Goal: Information Seeking & Learning: Learn about a topic

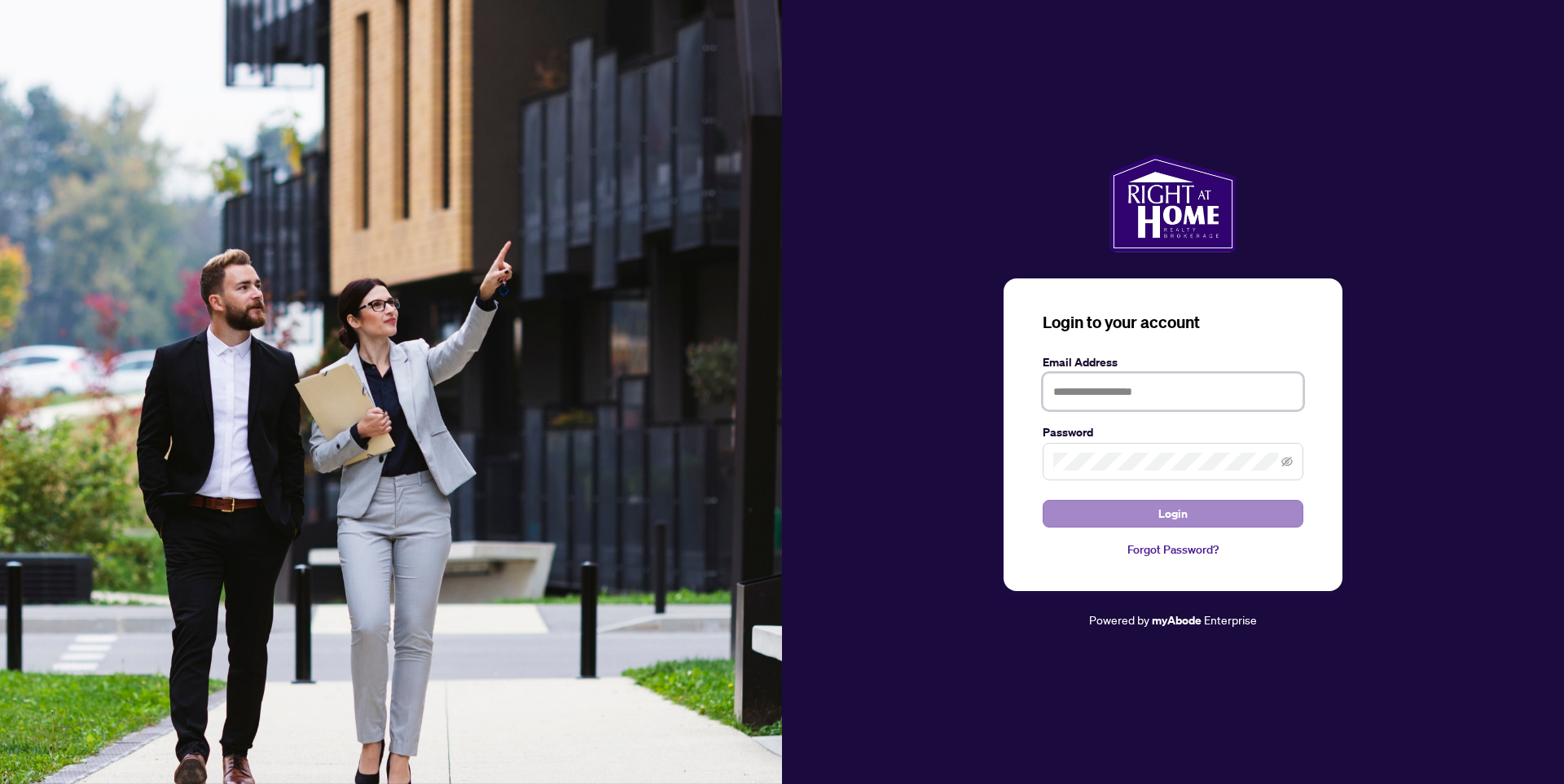
type input "**********"
click at [1189, 510] on button "Login" at bounding box center [1172, 514] width 261 height 28
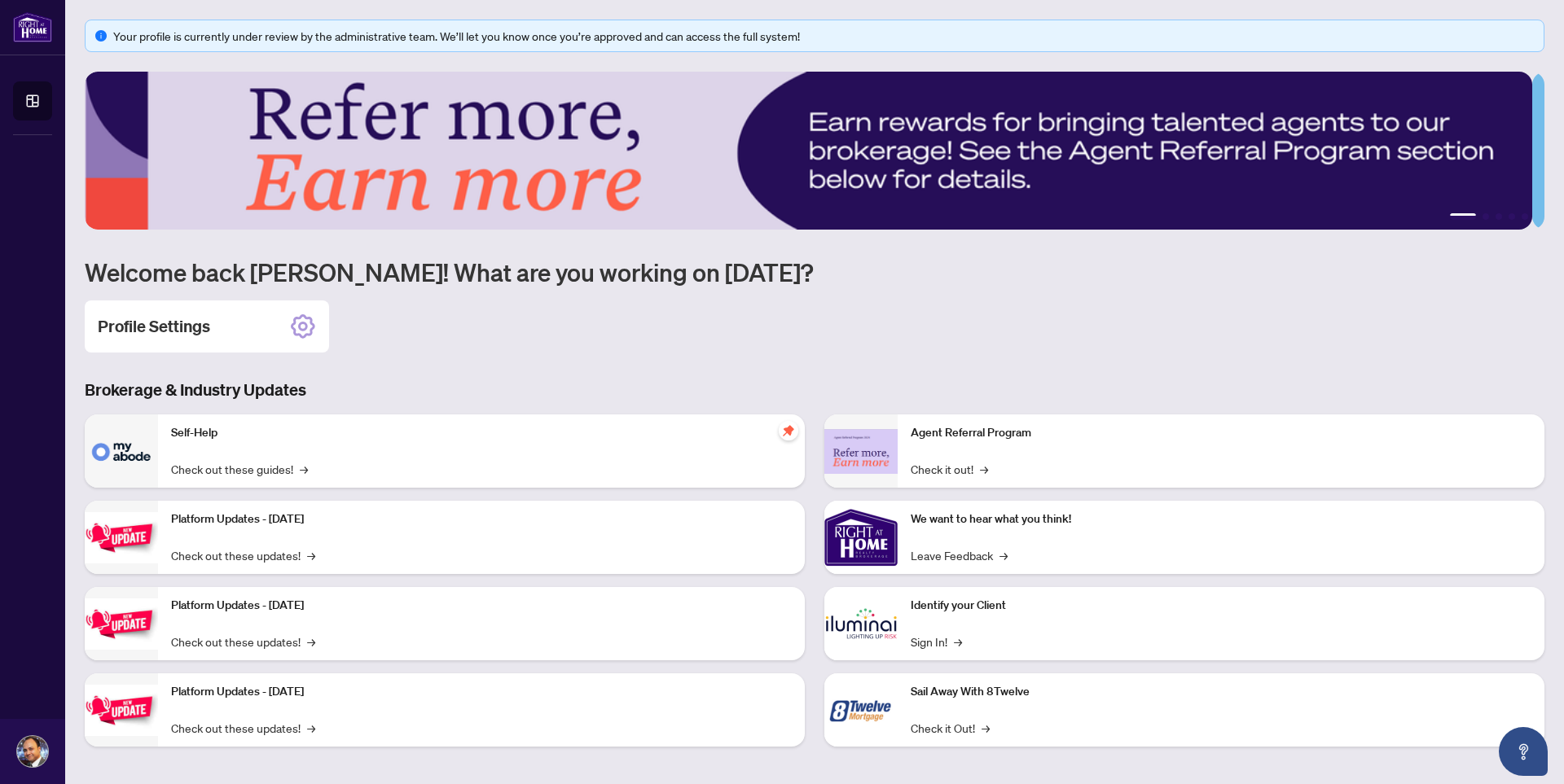
scroll to position [6, 0]
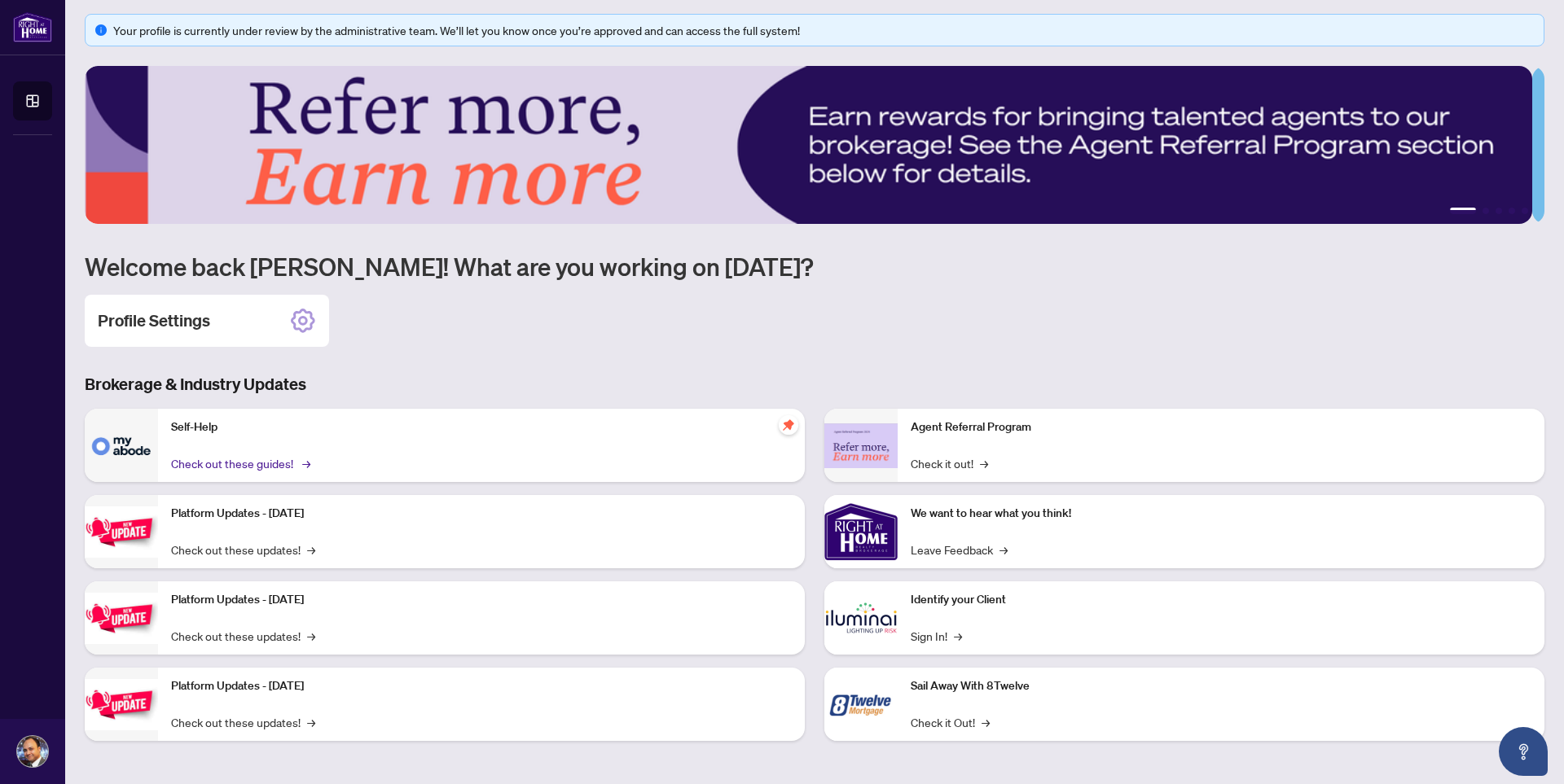
click at [242, 462] on link "Check out these guides! →" at bounding box center [239, 463] width 137 height 18
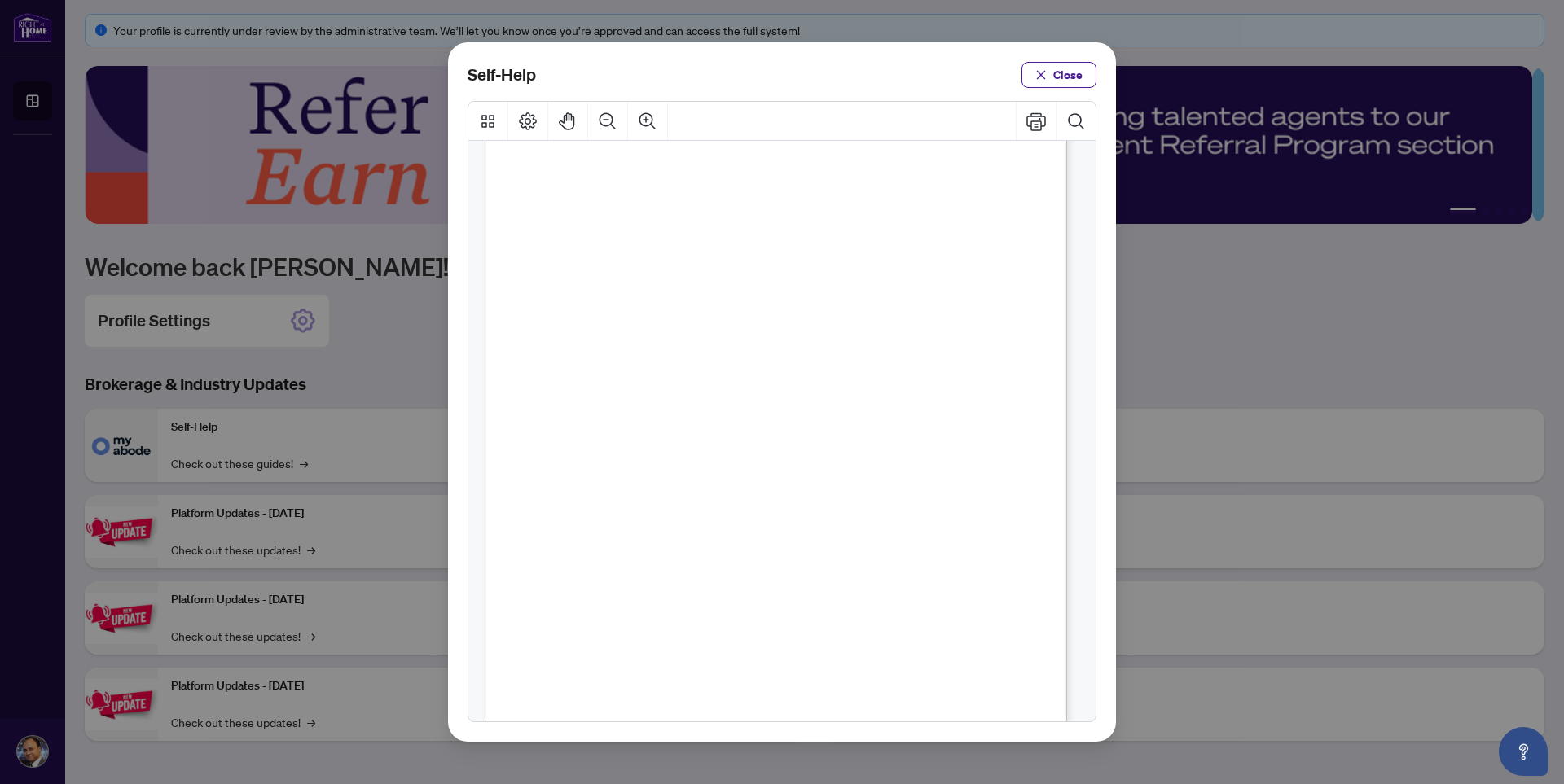
scroll to position [979, 0]
click at [1070, 76] on span "Close" at bounding box center [1068, 75] width 30 height 26
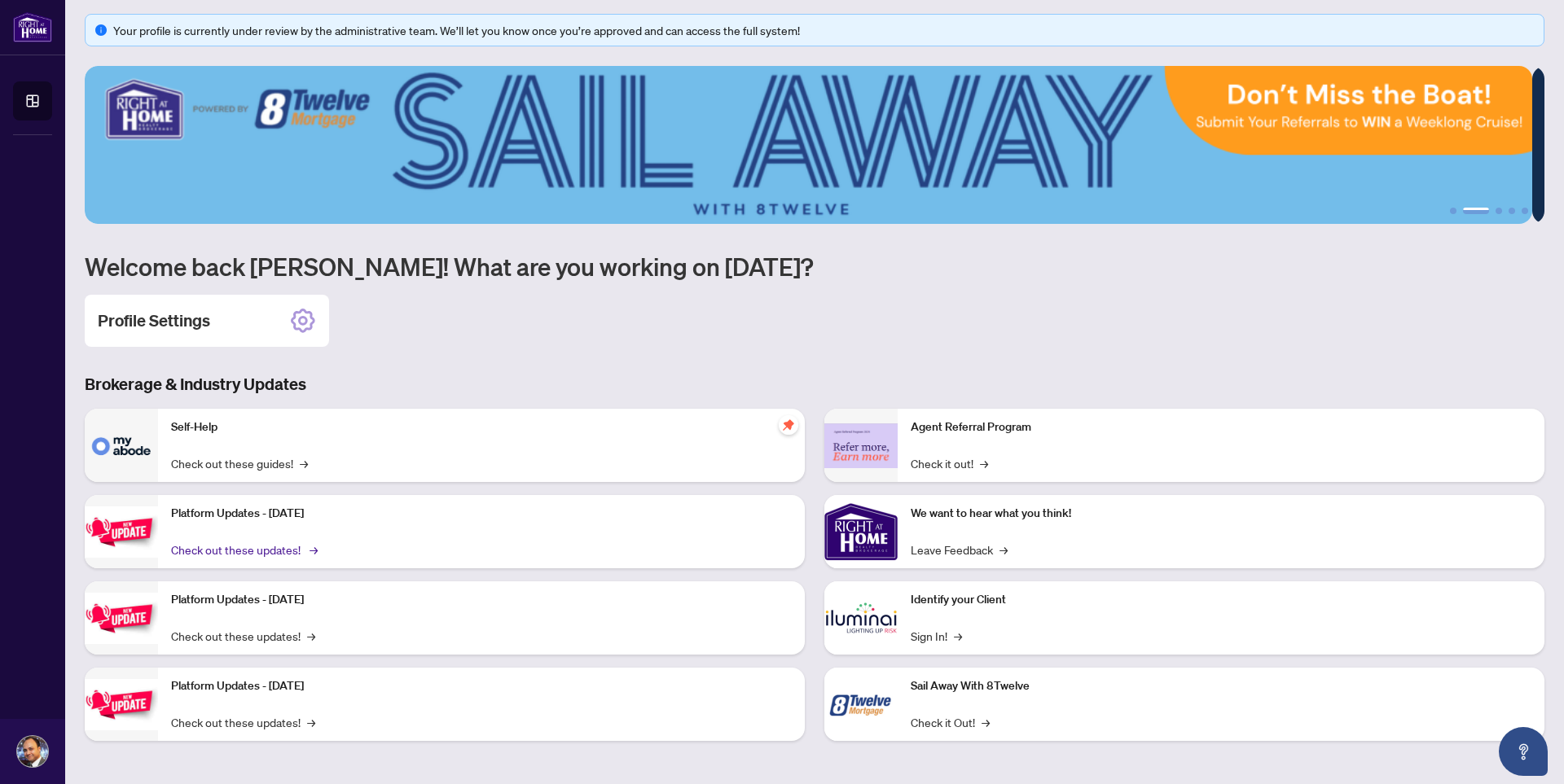
click at [237, 551] on link "Check out these updates! →" at bounding box center [243, 550] width 144 height 18
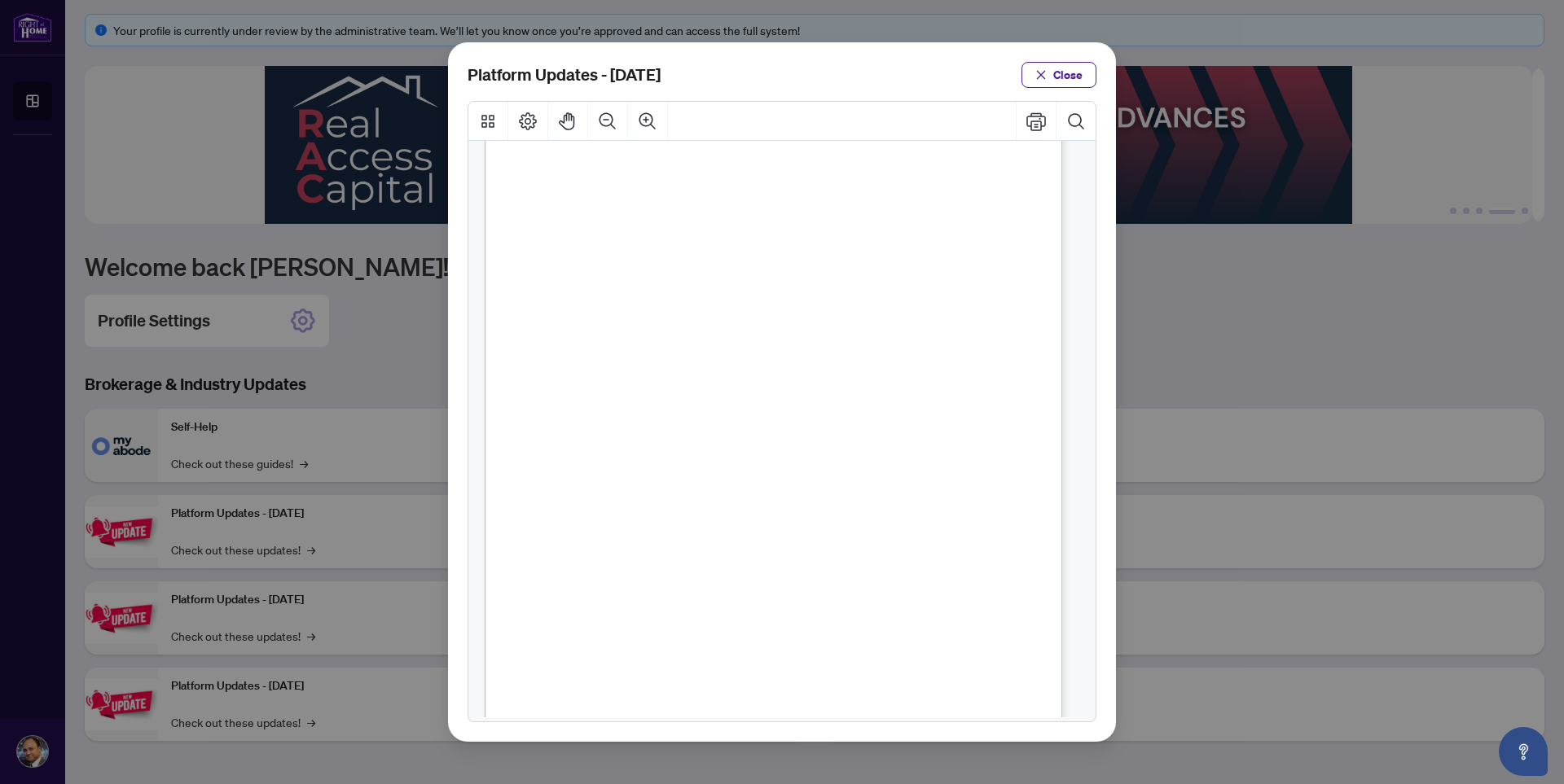
scroll to position [0, 0]
click at [1069, 82] on span "Close" at bounding box center [1068, 75] width 30 height 26
